Goal: Transaction & Acquisition: Obtain resource

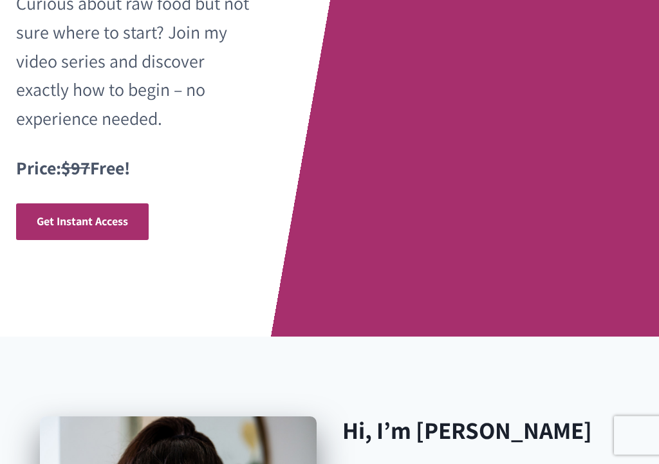
scroll to position [424, 0]
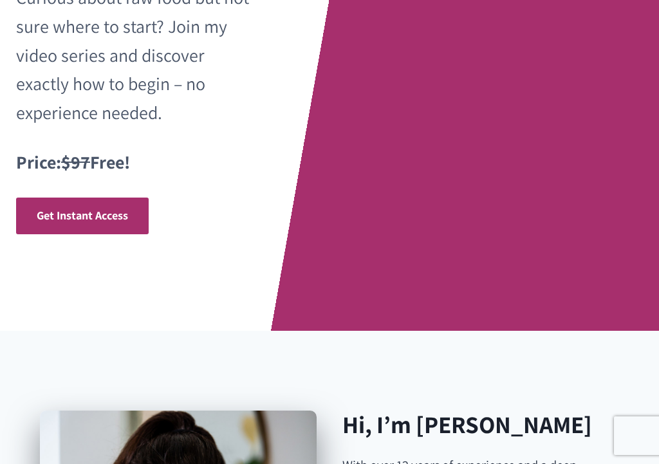
click at [111, 208] on span "Get Instant Access" at bounding box center [82, 215] width 91 height 15
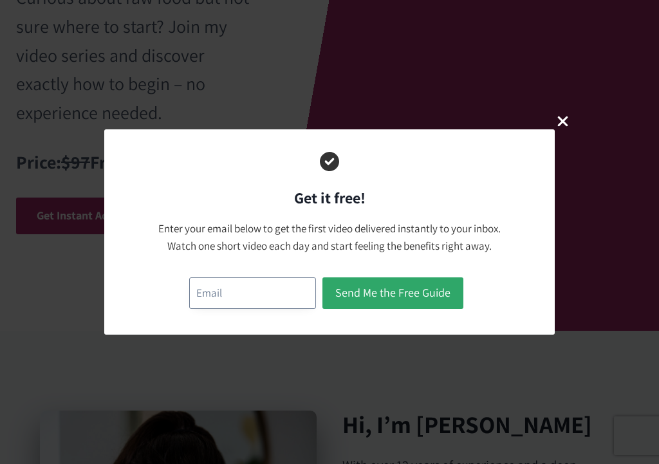
click at [250, 290] on input "email" at bounding box center [252, 293] width 127 height 32
type input "[EMAIL_ADDRESS][DOMAIN_NAME]"
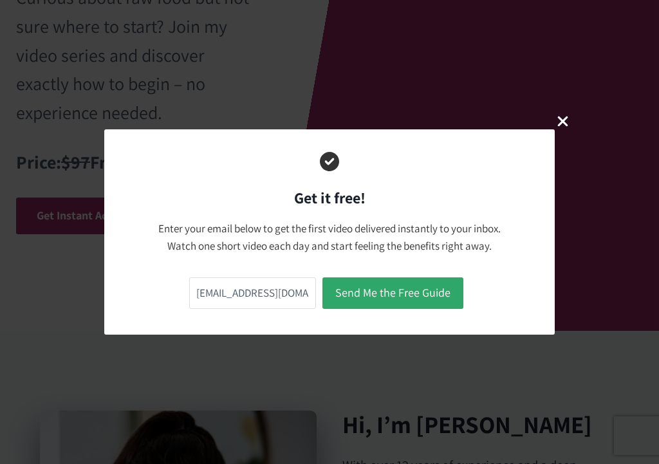
click at [359, 293] on button "Send Me the Free Guide" at bounding box center [392, 293] width 141 height 32
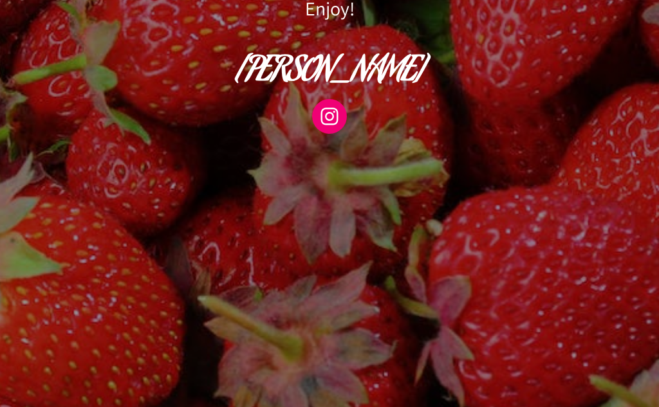
scroll to position [733, 0]
click at [326, 115] on icon at bounding box center [329, 116] width 23 height 23
